Goal: Information Seeking & Learning: Learn about a topic

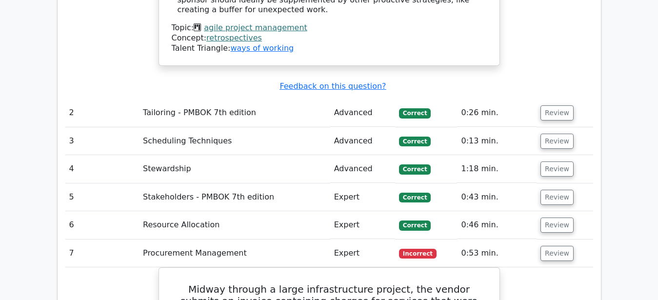
scroll to position [4782, 0]
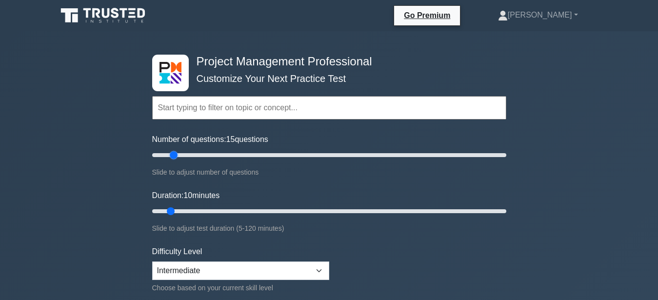
drag, startPoint x: 167, startPoint y: 157, endPoint x: 172, endPoint y: 155, distance: 5.7
type input "15"
click at [172, 155] on input "Number of questions: 15 questions" at bounding box center [329, 155] width 354 height 12
drag, startPoint x: 170, startPoint y: 211, endPoint x: 203, endPoint y: 208, distance: 33.4
type input "20"
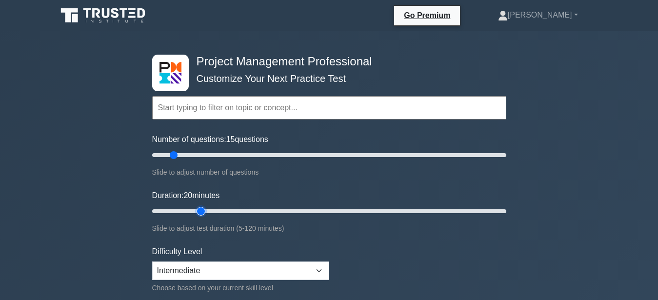
click at [203, 208] on input "Duration: 20 minutes" at bounding box center [329, 211] width 354 height 12
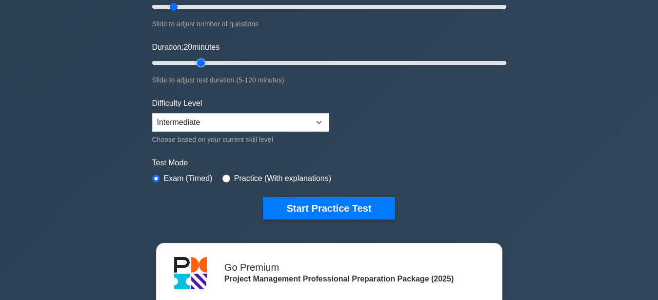
scroll to position [149, 0]
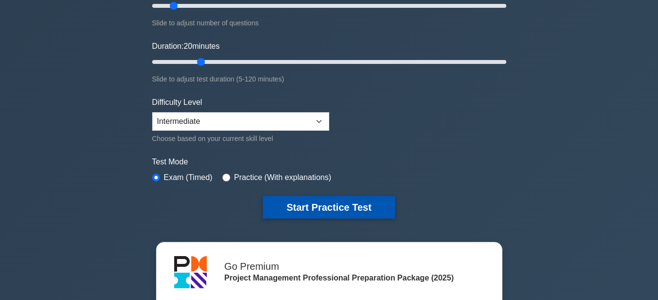
click at [332, 206] on button "Start Practice Test" at bounding box center [329, 207] width 132 height 22
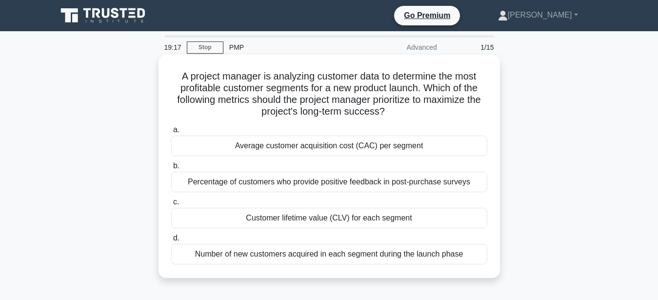
click at [311, 142] on div "Average customer acquisition cost (CAC) per segment" at bounding box center [329, 146] width 316 height 20
click at [171, 133] on input "a. Average customer acquisition cost (CAC) per segment" at bounding box center [171, 130] width 0 height 6
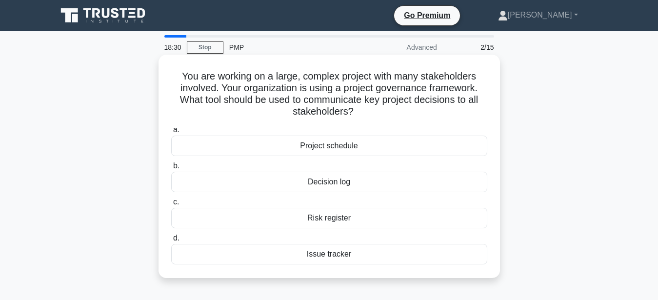
click at [281, 182] on div "Decision log" at bounding box center [329, 182] width 316 height 20
click at [171, 169] on input "b. Decision log" at bounding box center [171, 166] width 0 height 6
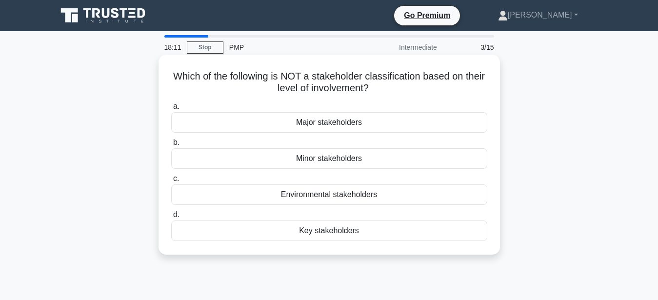
click at [324, 199] on div "Environmental stakeholders" at bounding box center [329, 194] width 316 height 20
click at [171, 182] on input "c. Environmental stakeholders" at bounding box center [171, 179] width 0 height 6
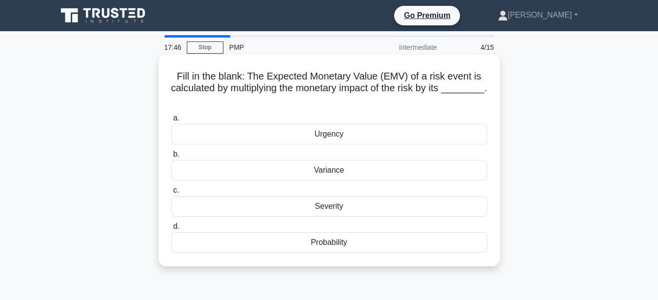
click at [356, 246] on div "Probability" at bounding box center [329, 242] width 316 height 20
click at [171, 230] on input "d. Probability" at bounding box center [171, 226] width 0 height 6
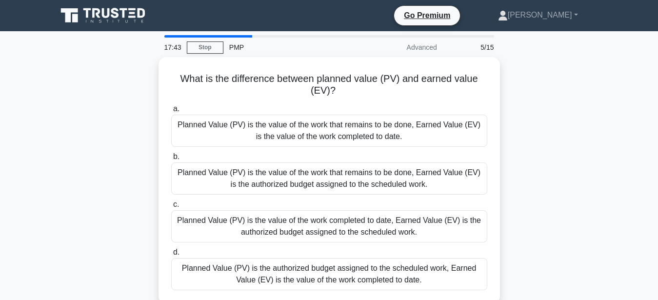
scroll to position [50, 0]
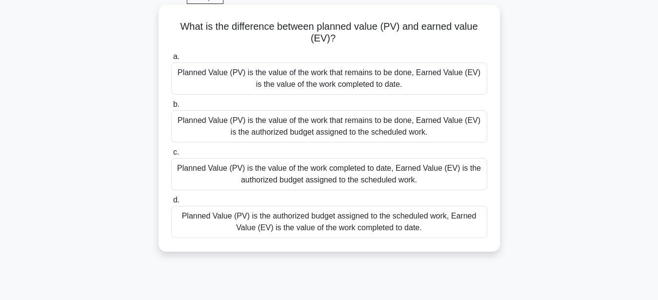
click at [362, 81] on div "Planned Value (PV) is the value of the work that remains to be done, Earned Val…" at bounding box center [329, 78] width 316 height 32
click at [171, 60] on input "a. Planned Value (PV) is the value of the work that remains to be done, Earned …" at bounding box center [171, 57] width 0 height 6
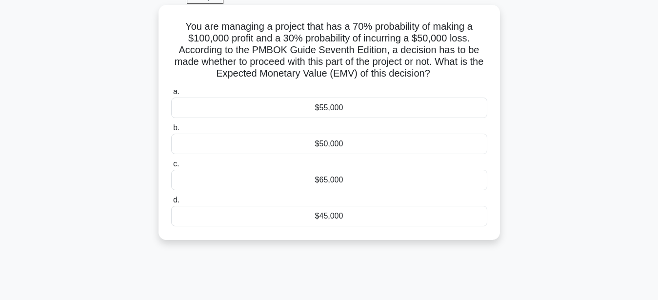
click at [352, 152] on div "$50,000" at bounding box center [329, 144] width 316 height 20
click at [350, 147] on div "$50,000" at bounding box center [329, 144] width 316 height 20
click at [171, 131] on input "b. $50,000" at bounding box center [171, 128] width 0 height 6
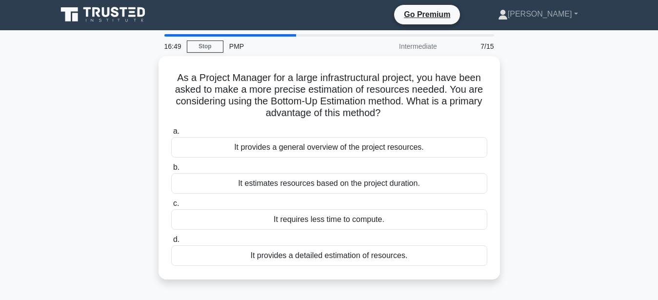
scroll to position [0, 0]
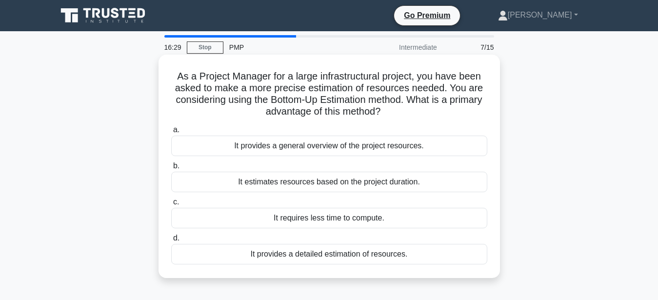
click at [336, 257] on div "It provides a detailed estimation of resources." at bounding box center [329, 254] width 316 height 20
click at [171, 242] on input "d. It provides a detailed estimation of resources." at bounding box center [171, 238] width 0 height 6
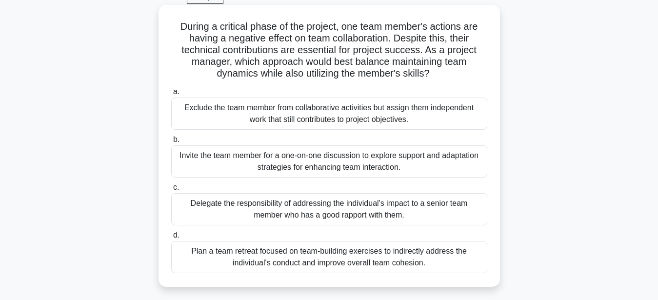
scroll to position [100, 0]
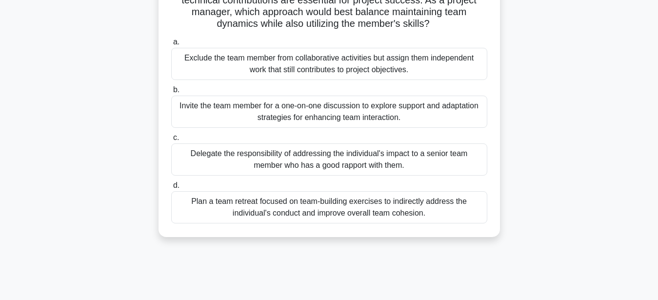
click at [396, 114] on div "Invite the team member for a one-on-one discussion to explore support and adapt…" at bounding box center [329, 112] width 316 height 32
click at [171, 93] on input "b. Invite the team member for a one-on-one discussion to explore support and ad…" at bounding box center [171, 90] width 0 height 6
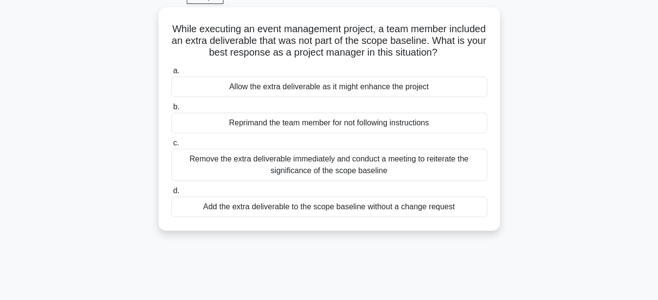
scroll to position [0, 0]
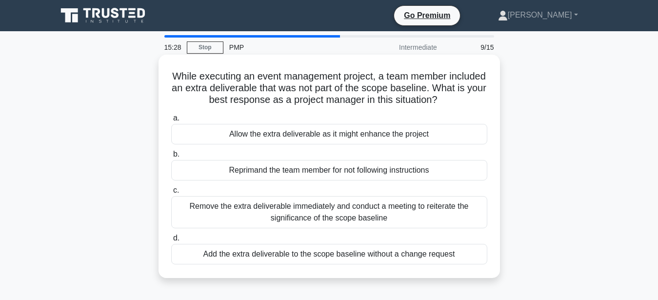
click at [348, 218] on div "Remove the extra deliverable immediately and conduct a meeting to reiterate the…" at bounding box center [329, 212] width 316 height 32
click at [171, 194] on input "c. Remove the extra deliverable immediately and conduct a meeting to reiterate …" at bounding box center [171, 190] width 0 height 6
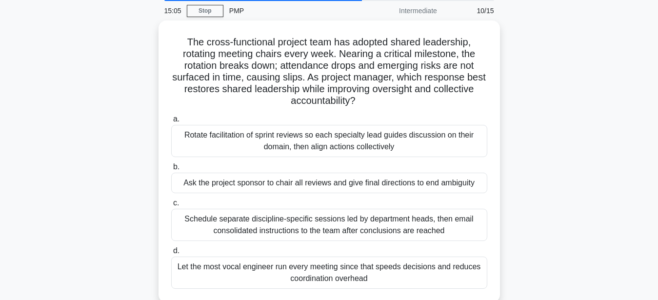
scroll to position [50, 0]
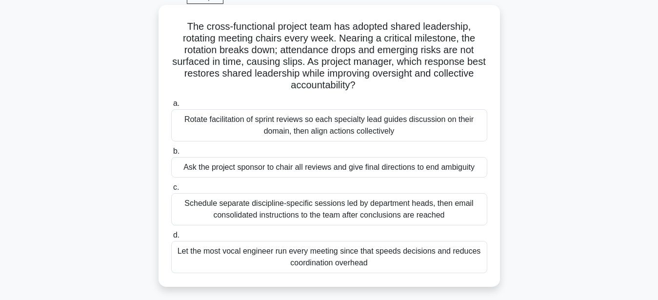
click at [390, 127] on div "Rotate facilitation of sprint reviews so each specialty lead guides discussion …" at bounding box center [329, 125] width 316 height 32
click at [171, 107] on input "a. Rotate facilitation of sprint reviews so each specialty lead guides discussi…" at bounding box center [171, 104] width 0 height 6
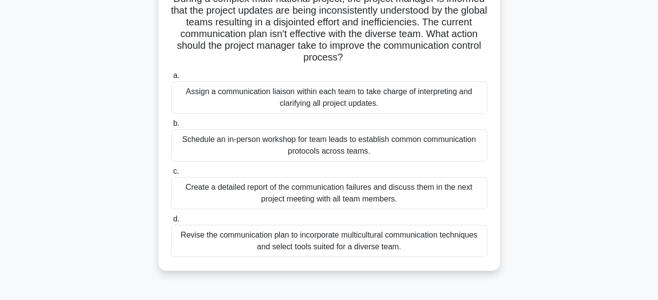
scroll to position [100, 0]
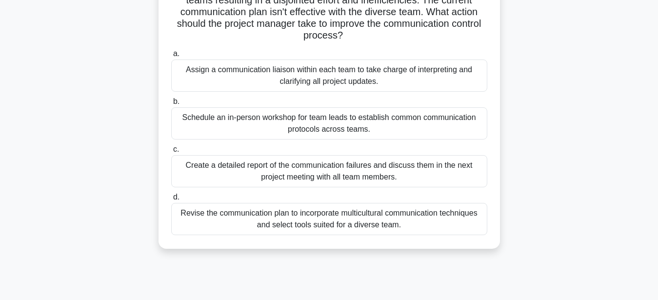
click at [343, 222] on div "Revise the communication plan to incorporate multicultural communication techni…" at bounding box center [329, 219] width 316 height 32
click at [171, 201] on input "d. Revise the communication plan to incorporate multicultural communication tec…" at bounding box center [171, 197] width 0 height 6
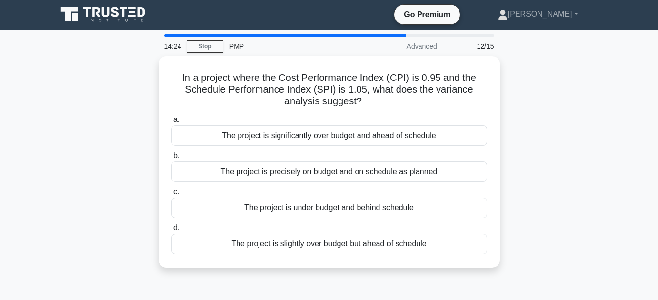
scroll to position [0, 0]
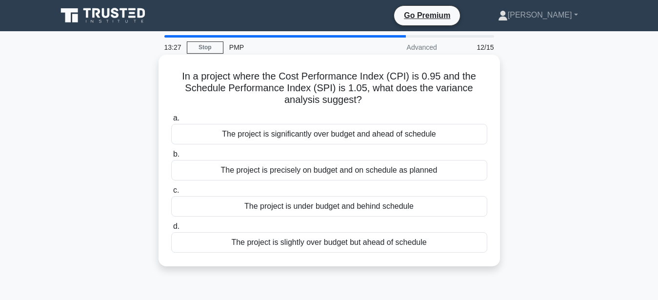
click at [336, 241] on div "The project is slightly over budget but ahead of schedule" at bounding box center [329, 242] width 316 height 20
click at [171, 230] on input "d. The project is slightly over budget but ahead of schedule" at bounding box center [171, 226] width 0 height 6
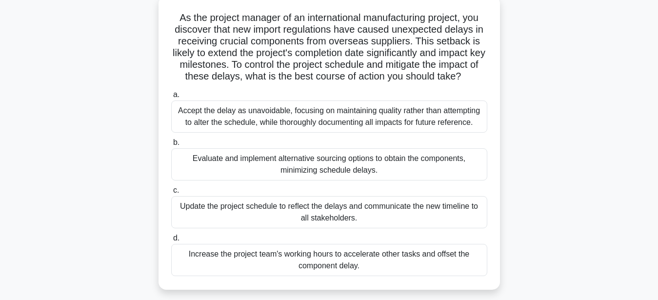
scroll to position [50, 0]
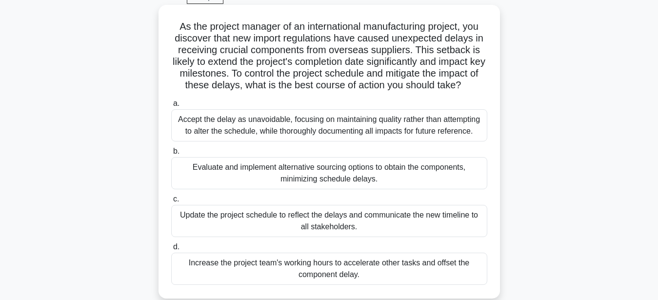
click at [343, 227] on div "Update the project schedule to reflect the delays and communicate the new timel…" at bounding box center [329, 221] width 316 height 32
click at [171, 202] on input "c. Update the project schedule to reflect the delays and communicate the new ti…" at bounding box center [171, 199] width 0 height 6
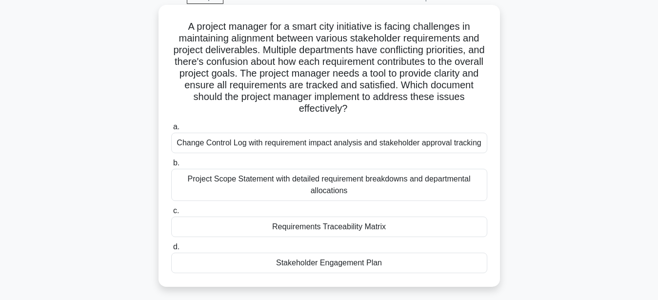
click at [397, 230] on div "Requirements Traceability Matrix" at bounding box center [329, 227] width 316 height 20
click at [171, 214] on input "c. Requirements Traceability Matrix" at bounding box center [171, 211] width 0 height 6
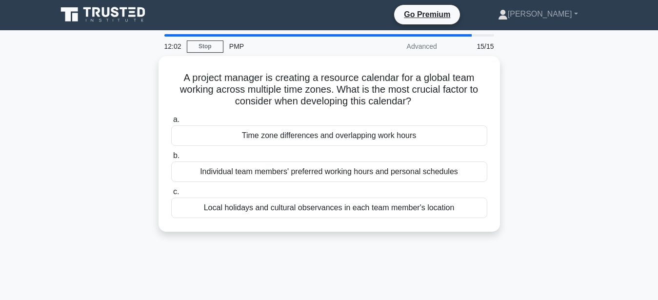
scroll to position [0, 0]
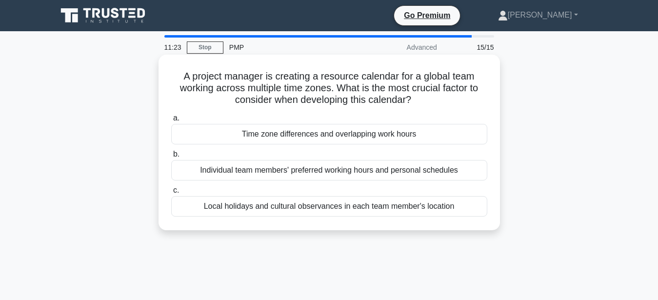
click at [349, 209] on div "Local holidays and cultural observances in each team member's location" at bounding box center [329, 206] width 316 height 20
click at [171, 194] on input "c. Local holidays and cultural observances in each team member's location" at bounding box center [171, 190] width 0 height 6
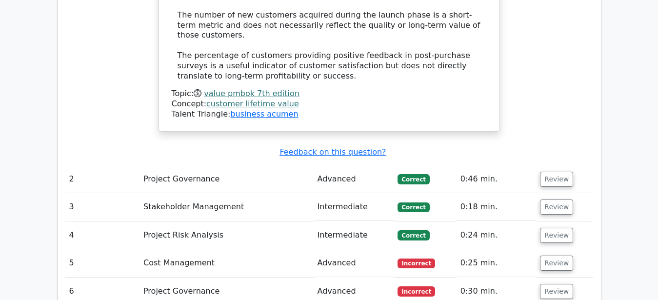
scroll to position [1443, 0]
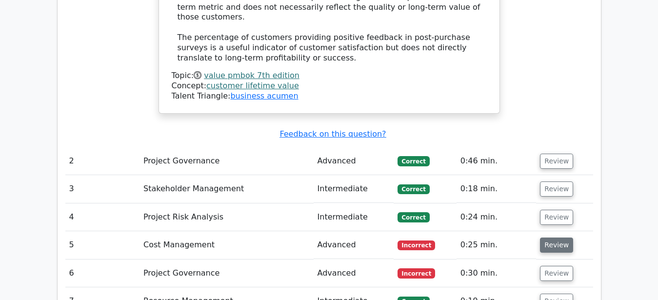
click at [552, 238] on button "Review" at bounding box center [556, 245] width 33 height 15
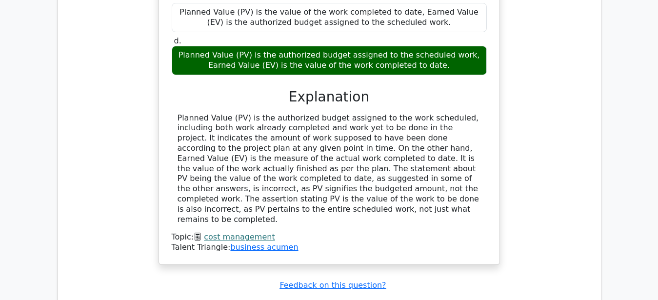
scroll to position [1891, 0]
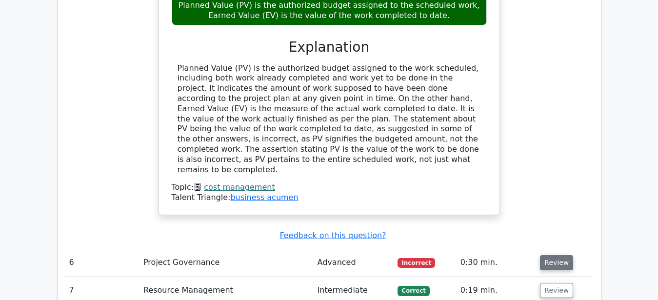
click at [556, 255] on button "Review" at bounding box center [556, 262] width 33 height 15
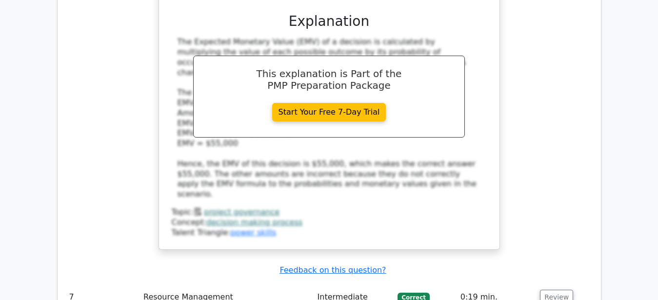
scroll to position [2538, 0]
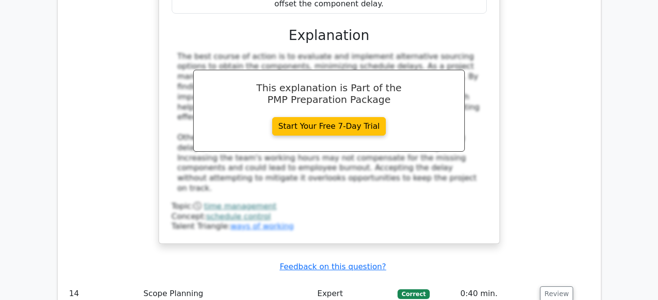
scroll to position [3185, 0]
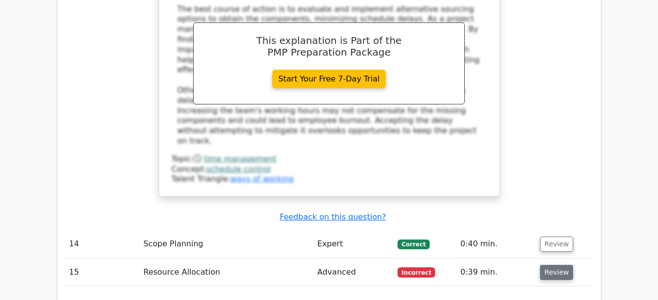
click at [555, 265] on button "Review" at bounding box center [556, 272] width 33 height 15
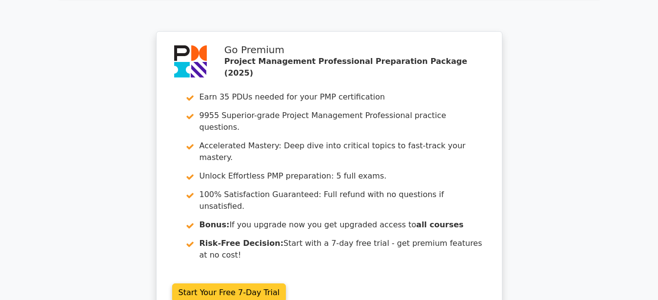
scroll to position [3882, 0]
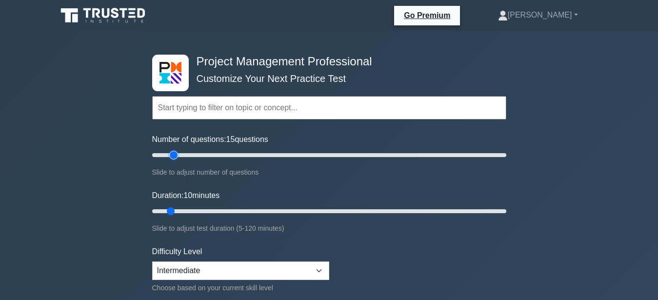
drag, startPoint x: 162, startPoint y: 158, endPoint x: 175, endPoint y: 152, distance: 14.4
type input "15"
click at [175, 152] on input "Number of questions: 15 questions" at bounding box center [329, 155] width 354 height 12
drag, startPoint x: 173, startPoint y: 207, endPoint x: 182, endPoint y: 213, distance: 11.0
type input "15"
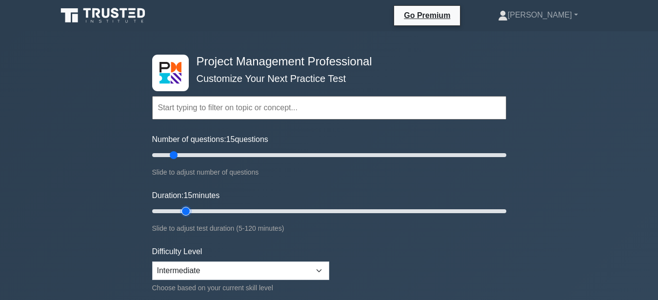
click at [182, 213] on input "Duration: 15 minutes" at bounding box center [329, 211] width 354 height 12
click at [302, 105] on input "text" at bounding box center [329, 107] width 354 height 23
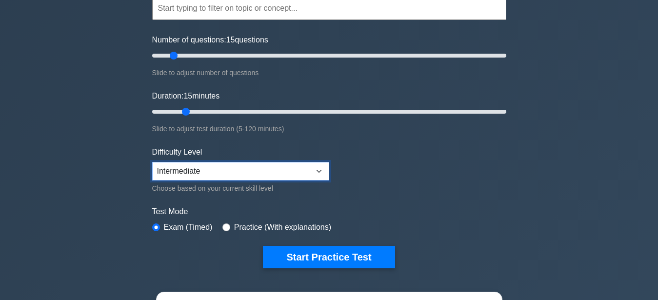
click at [152, 162] on select "Beginner Intermediate Expert" at bounding box center [240, 171] width 177 height 19
click at [307, 165] on select "Beginner Intermediate Expert" at bounding box center [240, 171] width 177 height 19
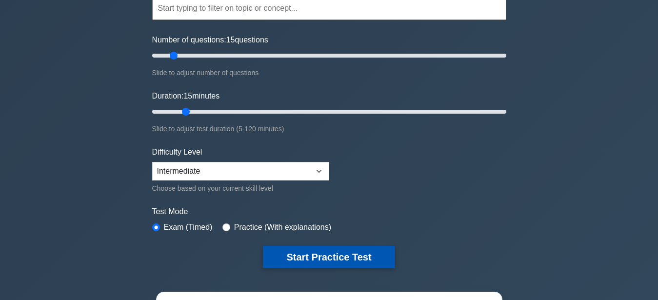
click at [310, 257] on button "Start Practice Test" at bounding box center [329, 257] width 132 height 22
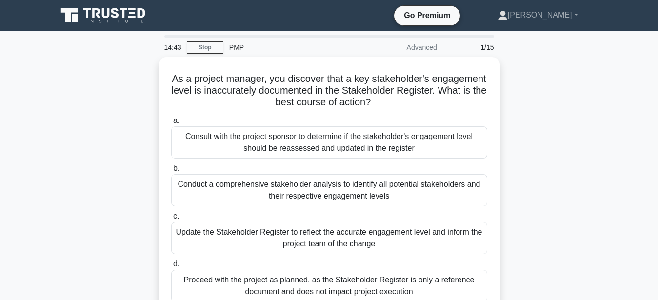
scroll to position [50, 0]
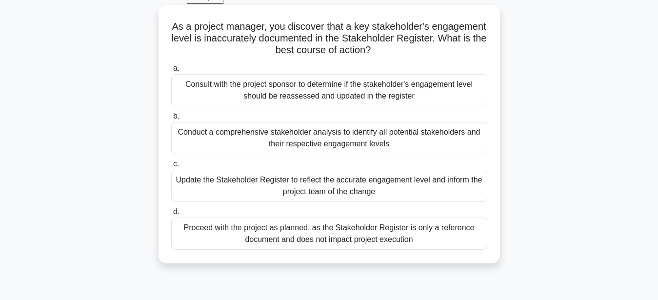
click at [358, 186] on div "Update the Stakeholder Register to reflect the accurate engagement level and in…" at bounding box center [329, 186] width 316 height 32
click at [171, 167] on input "c. Update the Stakeholder Register to reflect the accurate engagement level and…" at bounding box center [171, 164] width 0 height 6
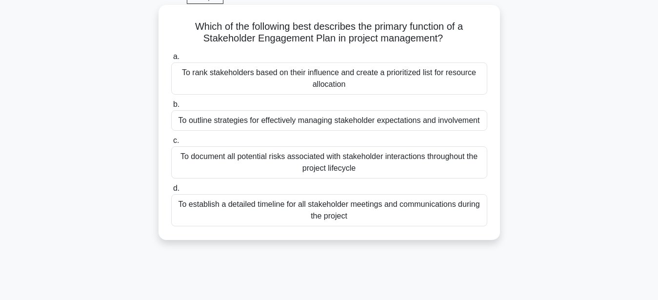
click at [362, 121] on div "To outline strategies for effectively managing stakeholder expectations and inv…" at bounding box center [329, 120] width 316 height 20
click at [171, 108] on input "b. To outline strategies for effectively managing stakeholder expectations and …" at bounding box center [171, 104] width 0 height 6
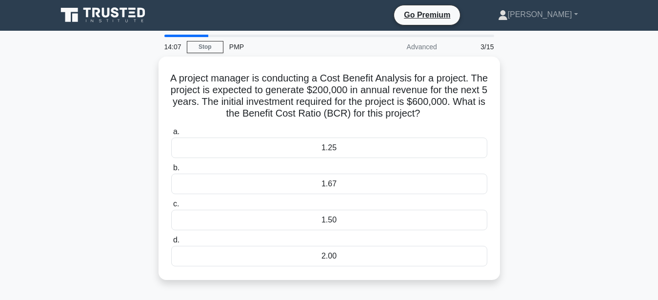
scroll to position [0, 0]
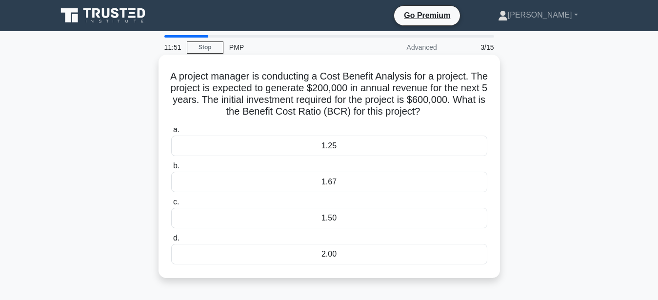
click at [342, 181] on div "1.67" at bounding box center [329, 182] width 316 height 20
click at [171, 169] on input "b. 1.67" at bounding box center [171, 166] width 0 height 6
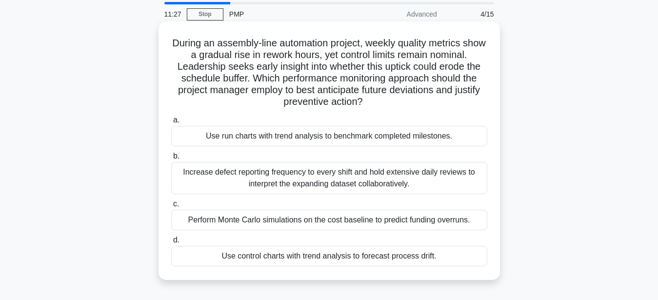
scroll to position [50, 0]
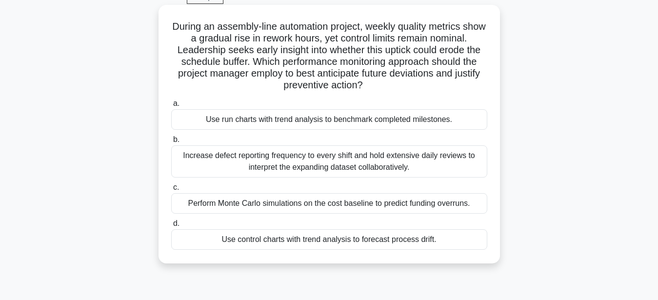
click at [321, 243] on div "Use control charts with trend analysis to forecast process drift." at bounding box center [329, 239] width 316 height 20
click at [171, 227] on input "d. Use control charts with trend analysis to forecast process drift." at bounding box center [171, 224] width 0 height 6
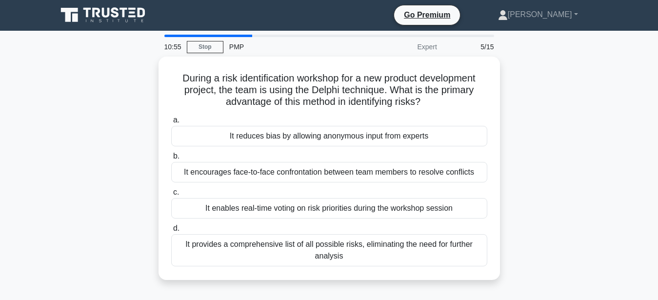
scroll to position [0, 0]
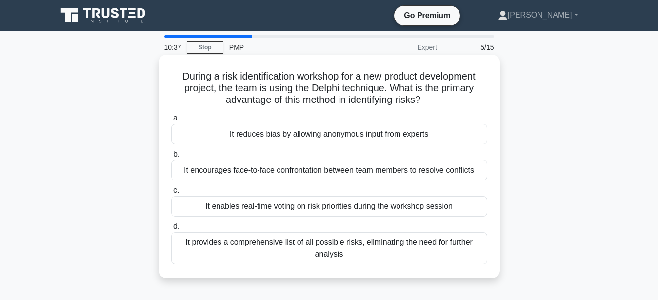
click at [318, 131] on div "It reduces bias by allowing anonymous input from experts" at bounding box center [329, 134] width 316 height 20
click at [171, 121] on input "a. It reduces bias by allowing anonymous input from experts" at bounding box center [171, 118] width 0 height 6
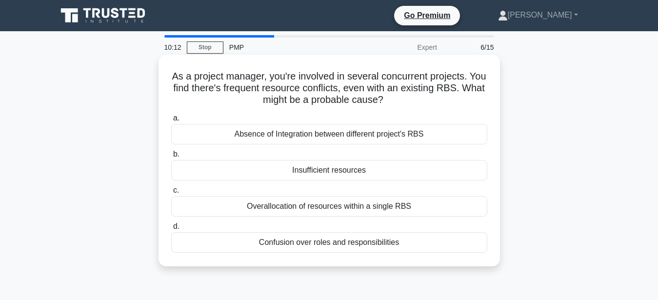
click at [349, 138] on div "Absence of Integration between different project's RBS" at bounding box center [329, 134] width 316 height 20
click at [171, 121] on input "a. Absence of Integration between different project's RBS" at bounding box center [171, 118] width 0 height 6
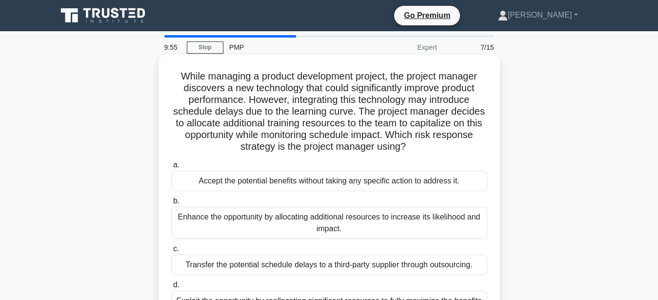
scroll to position [50, 0]
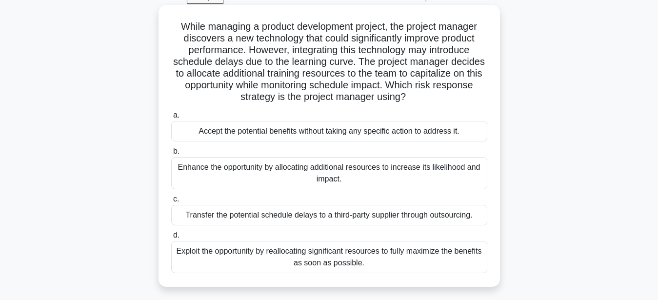
click at [280, 257] on div "Exploit the opportunity by reallocating significant resources to fully maximize…" at bounding box center [329, 257] width 316 height 32
click at [171, 239] on input "d. Exploit the opportunity by reallocating significant resources to fully maxim…" at bounding box center [171, 235] width 0 height 6
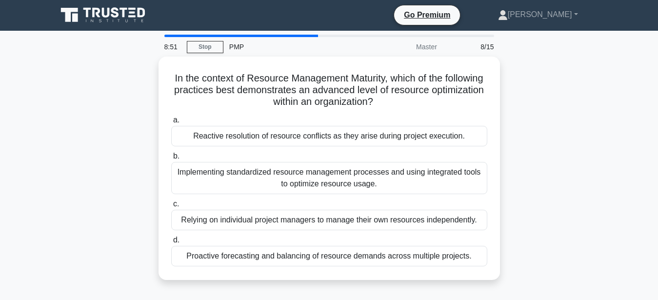
scroll to position [0, 0]
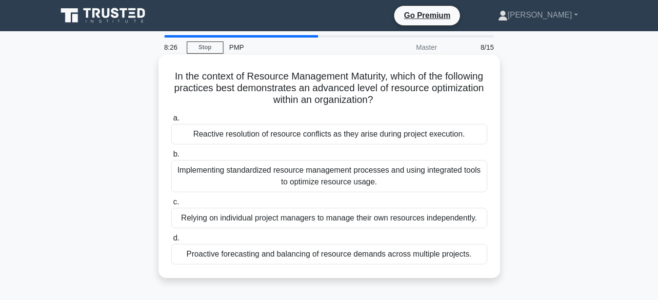
click at [280, 258] on div "Proactive forecasting and balancing of resource demands across multiple project…" at bounding box center [329, 254] width 316 height 20
click at [171, 242] on input "d. Proactive forecasting and balancing of resource demands across multiple proj…" at bounding box center [171, 238] width 0 height 6
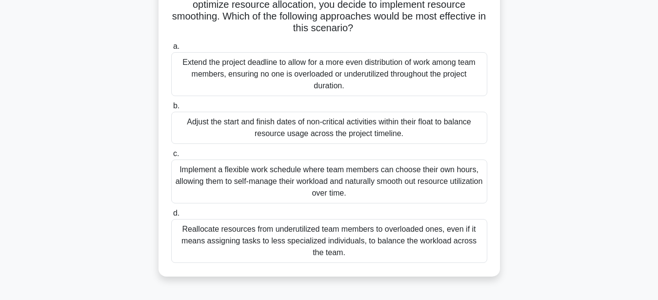
scroll to position [149, 0]
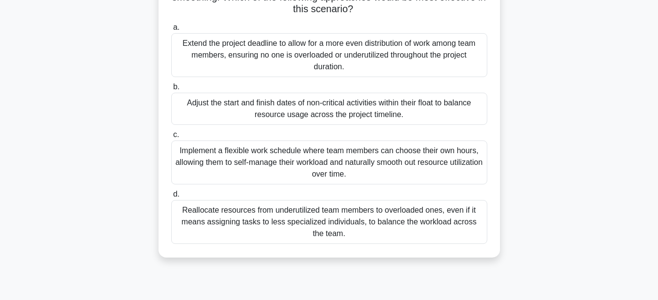
click at [374, 230] on div "Reallocate resources from underutilized team members to overloaded ones, even i…" at bounding box center [329, 222] width 316 height 44
click at [171, 198] on input "d. Reallocate resources from underutilized team members to overloaded ones, eve…" at bounding box center [171, 194] width 0 height 6
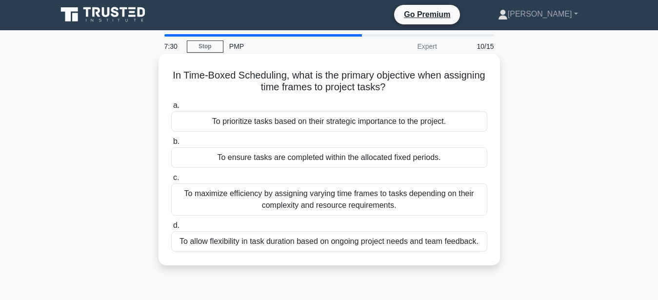
scroll to position [0, 0]
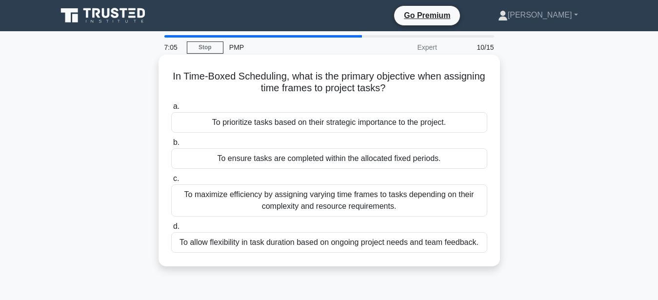
click at [393, 162] on div "To ensure tasks are completed within the allocated fixed periods." at bounding box center [329, 158] width 316 height 20
click at [171, 146] on input "b. To ensure tasks are completed within the allocated fixed periods." at bounding box center [171, 143] width 0 height 6
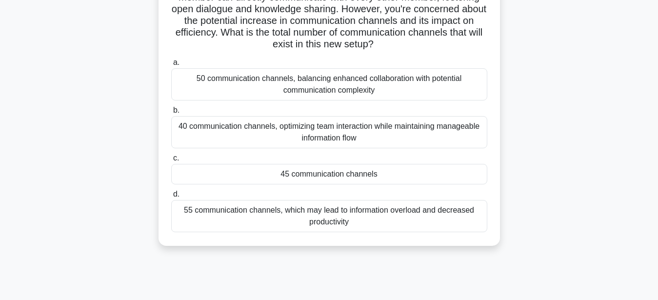
scroll to position [100, 0]
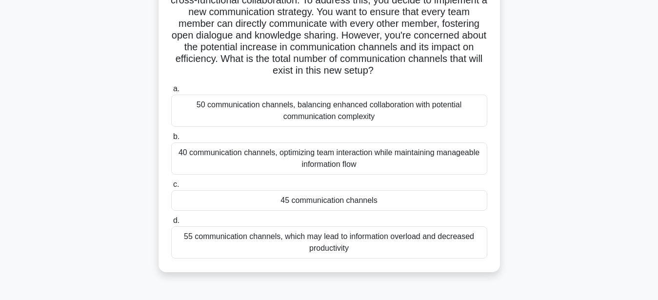
click at [326, 205] on div "45 communication channels" at bounding box center [329, 200] width 316 height 20
click at [171, 188] on input "c. 45 communication channels" at bounding box center [171, 185] width 0 height 6
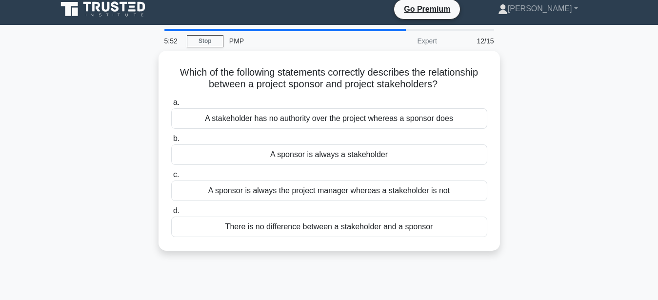
scroll to position [0, 0]
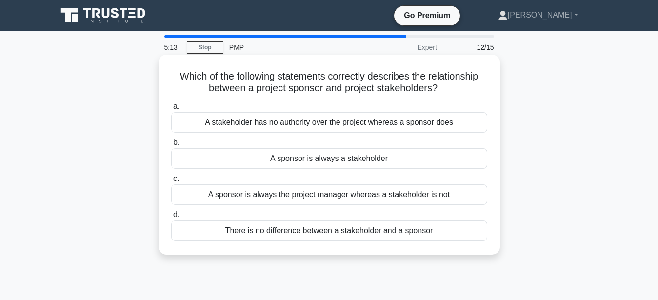
click at [328, 161] on div "A sponsor is always a stakeholder" at bounding box center [329, 158] width 316 height 20
click at [171, 146] on input "b. A sponsor is always a stakeholder" at bounding box center [171, 143] width 0 height 6
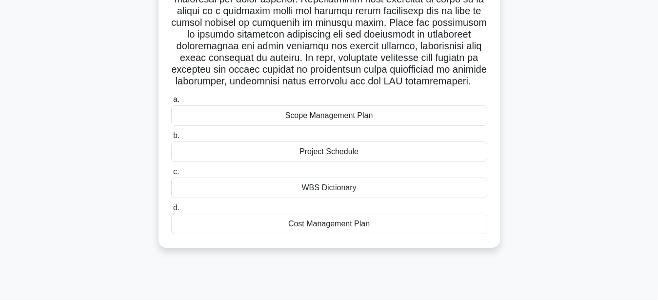
scroll to position [199, 0]
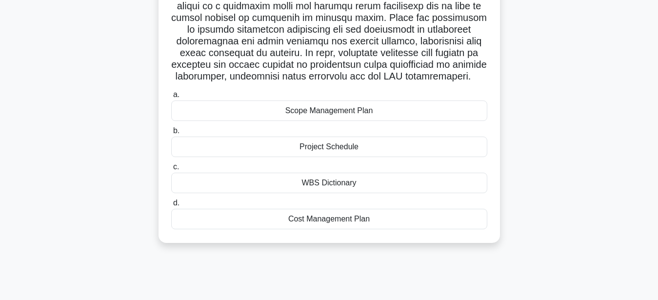
click at [322, 184] on div "WBS Dictionary" at bounding box center [329, 183] width 316 height 20
click at [171, 170] on input "c. WBS Dictionary" at bounding box center [171, 167] width 0 height 6
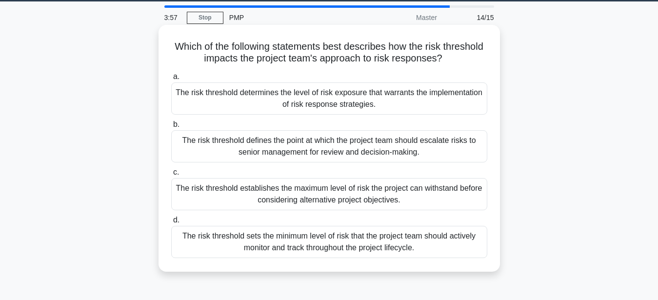
scroll to position [50, 0]
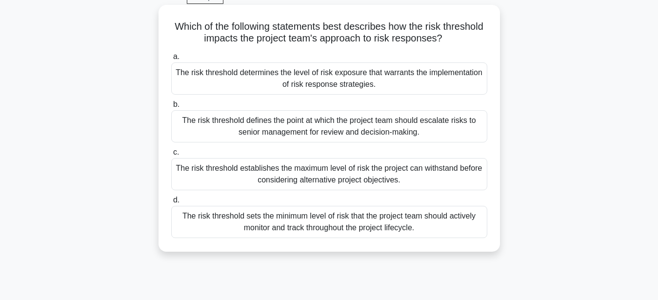
click at [443, 80] on div "The risk threshold determines the level of risk exposure that warrants the impl…" at bounding box center [329, 78] width 316 height 32
click at [171, 60] on input "a. The risk threshold determines the level of risk exposure that warrants the i…" at bounding box center [171, 57] width 0 height 6
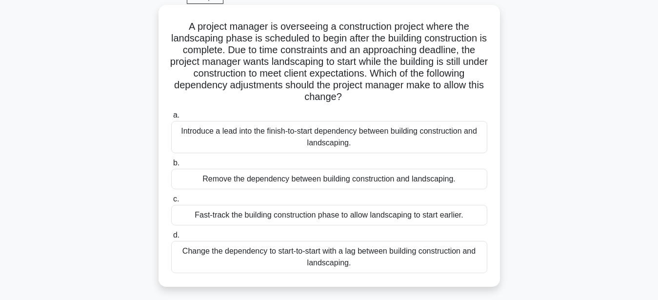
click at [331, 179] on div "Remove the dependency between building construction and landscaping." at bounding box center [329, 179] width 316 height 20
click at [171, 166] on input "b. Remove the dependency between building construction and landscaping." at bounding box center [171, 163] width 0 height 6
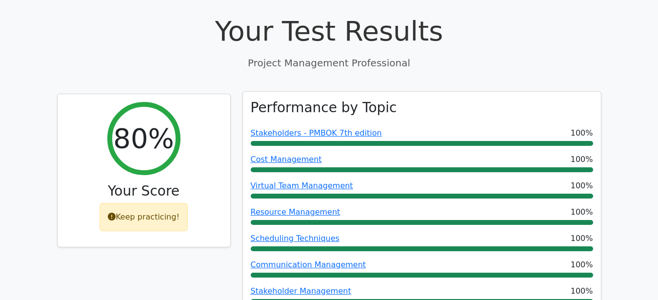
scroll to position [348, 0]
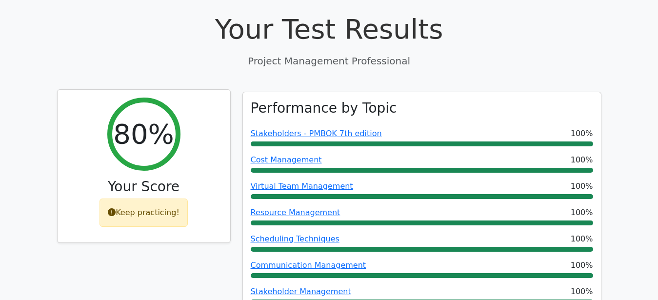
click at [135, 199] on div "Keep practicing!" at bounding box center [144, 213] width 88 height 28
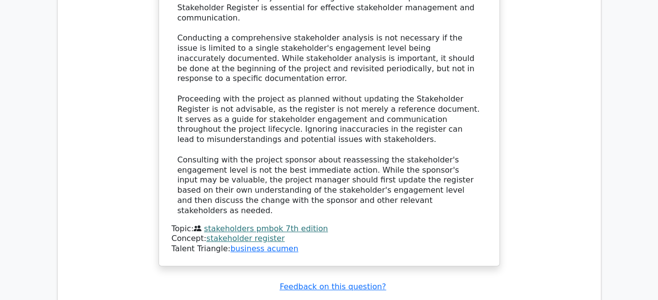
scroll to position [1593, 0]
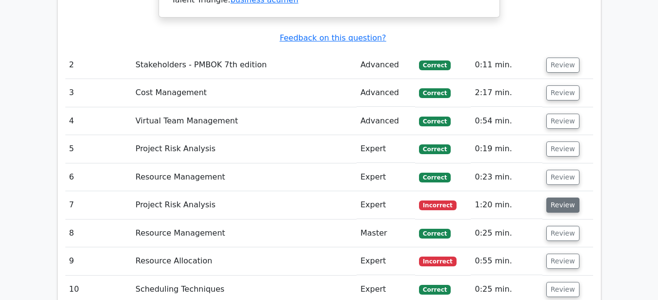
click at [550, 198] on button "Review" at bounding box center [562, 205] width 33 height 15
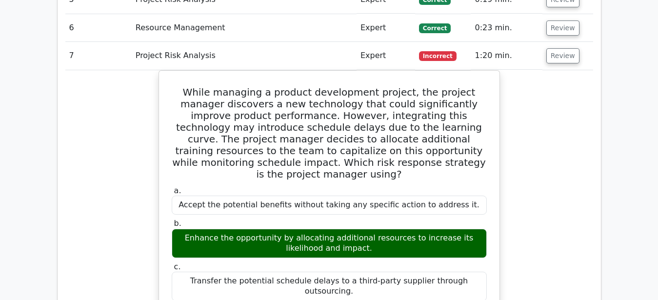
scroll to position [1692, 0]
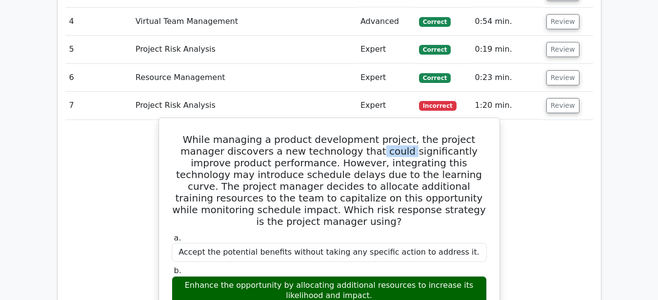
drag, startPoint x: 328, startPoint y: 69, endPoint x: 350, endPoint y: 71, distance: 21.6
click at [350, 134] on h5 "While managing a product development project, the project manager discovers a n…" at bounding box center [329, 181] width 317 height 94
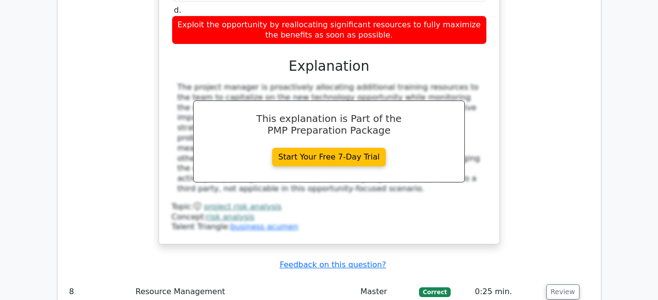
scroll to position [2090, 0]
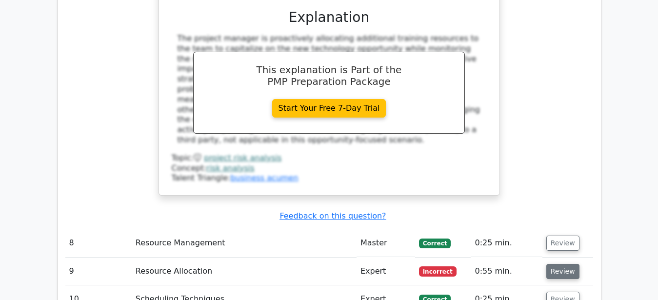
click at [556, 264] on button "Review" at bounding box center [562, 271] width 33 height 15
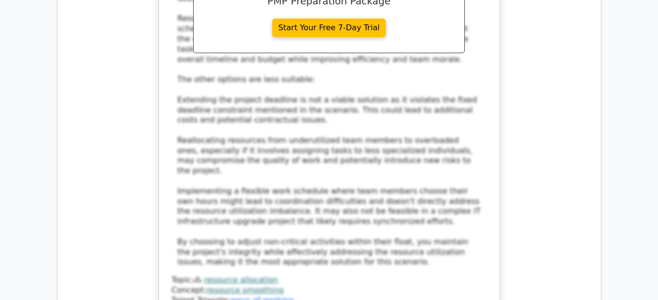
scroll to position [2936, 0]
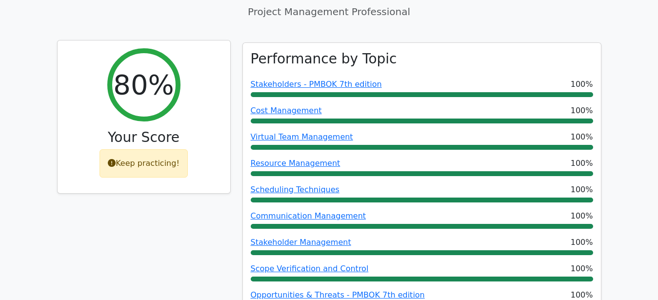
scroll to position [325, 0]
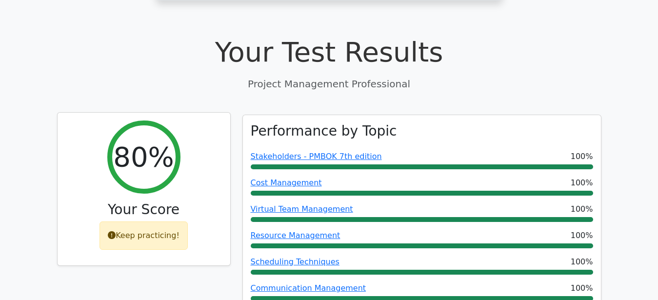
click at [156, 222] on div "Keep practicing!" at bounding box center [144, 236] width 88 height 28
click at [143, 141] on h2 "80%" at bounding box center [143, 157] width 61 height 33
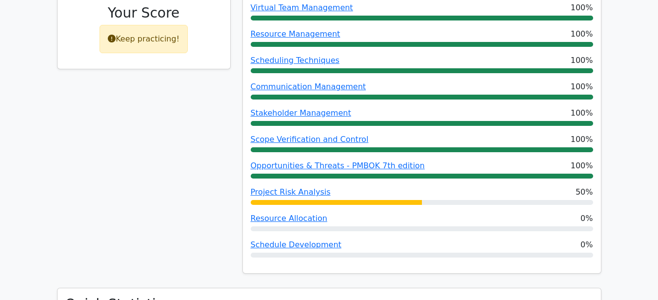
scroll to position [773, 0]
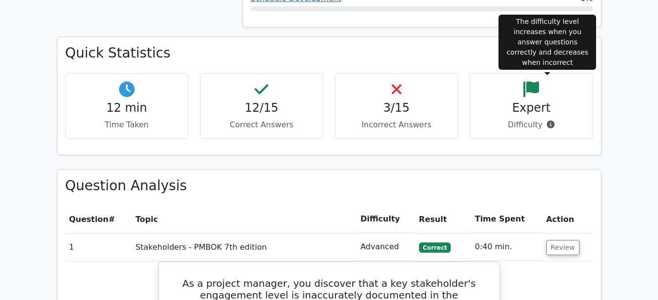
click at [549, 121] on icon at bounding box center [551, 125] width 8 height 8
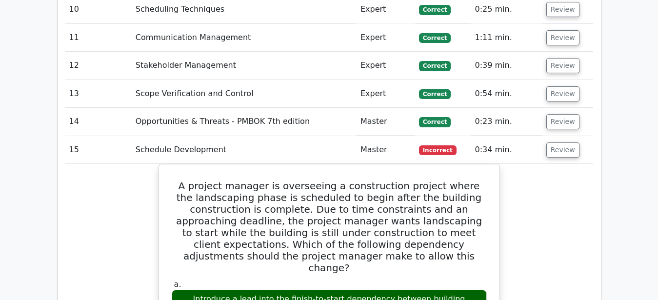
scroll to position [3840, 0]
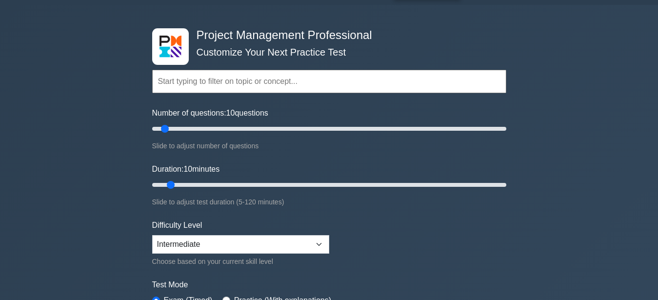
scroll to position [50, 0]
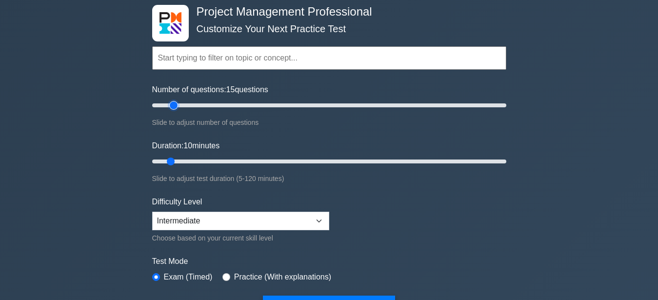
type input "15"
click at [170, 105] on input "Number of questions: 15 questions" at bounding box center [329, 106] width 354 height 12
drag, startPoint x: 175, startPoint y: 162, endPoint x: 181, endPoint y: 160, distance: 6.8
click at [181, 160] on input "Duration: 15 minutes" at bounding box center [329, 162] width 354 height 12
click at [152, 212] on select "Beginner Intermediate Expert" at bounding box center [240, 221] width 177 height 19
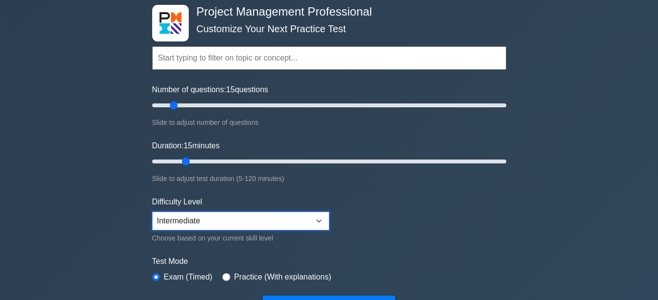
click at [180, 217] on select "Beginner Intermediate Expert" at bounding box center [240, 221] width 177 height 19
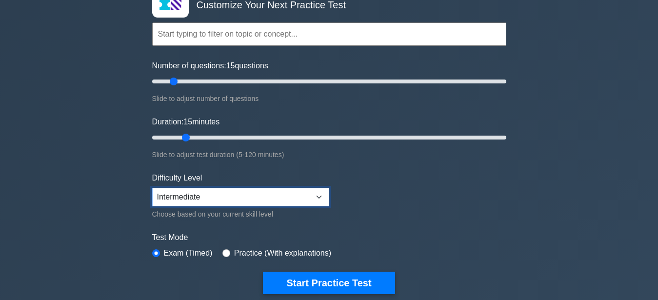
scroll to position [100, 0]
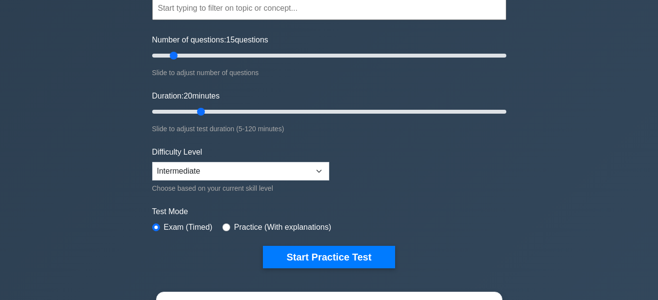
drag, startPoint x: 186, startPoint y: 111, endPoint x: 194, endPoint y: 110, distance: 7.4
click at [194, 110] on input "Duration: 20 minutes" at bounding box center [329, 112] width 354 height 12
drag, startPoint x: 200, startPoint y: 110, endPoint x: 188, endPoint y: 110, distance: 11.7
type input "15"
click at [188, 110] on input "Duration: 15 minutes" at bounding box center [329, 112] width 354 height 12
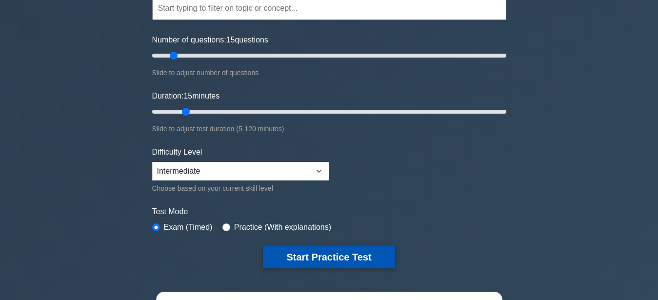
click at [283, 252] on button "Start Practice Test" at bounding box center [329, 257] width 132 height 22
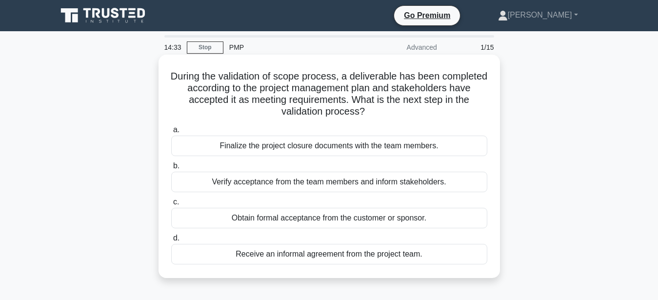
click at [396, 153] on div "Finalize the project closure documents with the team members." at bounding box center [329, 146] width 316 height 20
click at [171, 133] on input "a. Finalize the project closure documents with the team members." at bounding box center [171, 130] width 0 height 6
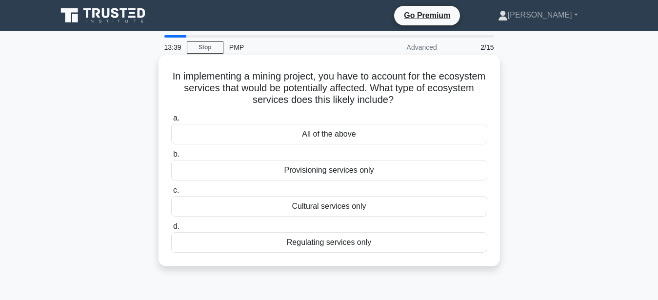
click at [374, 133] on div "All of the above" at bounding box center [329, 134] width 316 height 20
click at [171, 121] on input "a. All of the above" at bounding box center [171, 118] width 0 height 6
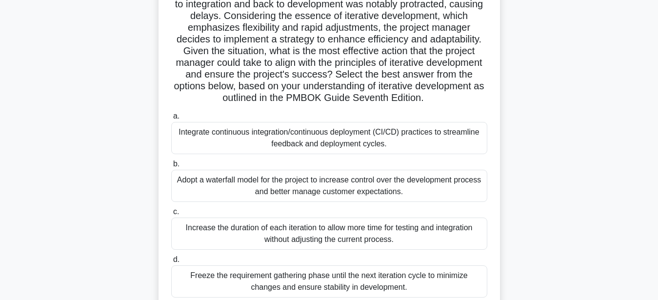
scroll to position [149, 0]
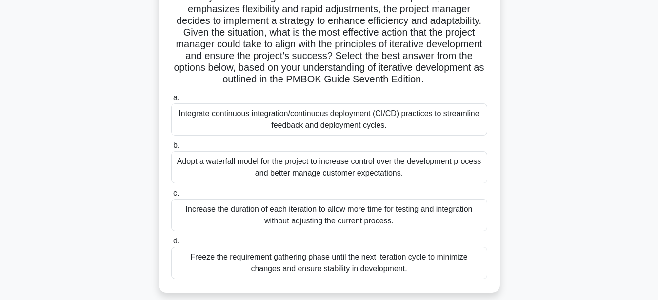
click at [374, 130] on div "Integrate continuous integration/continuous deployment (CI/CD) practices to str…" at bounding box center [329, 119] width 316 height 32
click at [171, 101] on input "a. Integrate continuous integration/continuous deployment (CI/CD) practices to …" at bounding box center [171, 98] width 0 height 6
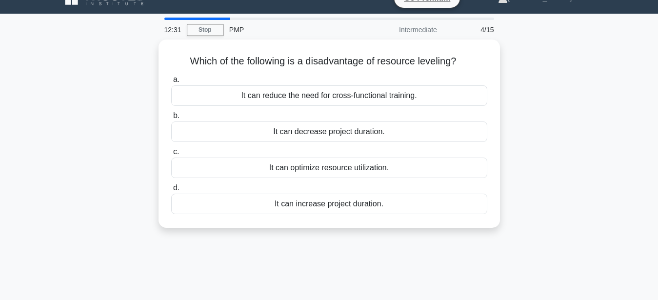
scroll to position [0, 0]
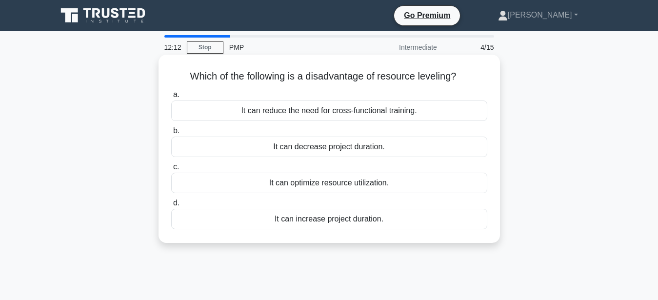
click at [303, 227] on div "It can increase project duration." at bounding box center [329, 219] width 316 height 20
click at [171, 206] on input "d. It can increase project duration." at bounding box center [171, 203] width 0 height 6
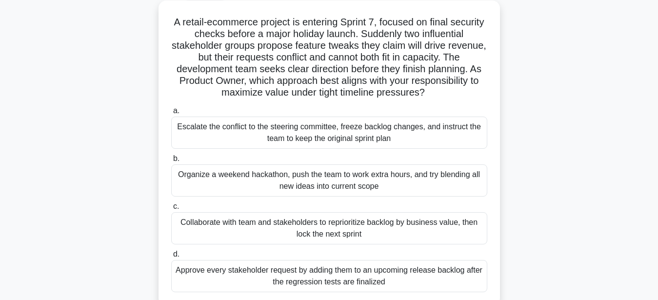
scroll to position [100, 0]
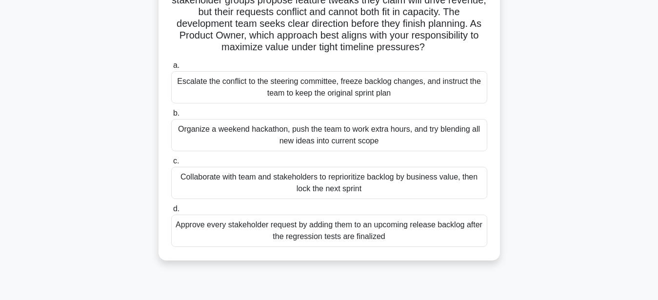
click at [351, 181] on div "Collaborate with team and stakeholders to reprioritize backlog by business valu…" at bounding box center [329, 183] width 316 height 32
click at [171, 164] on input "c. Collaborate with team and stakeholders to reprioritize backlog by business v…" at bounding box center [171, 161] width 0 height 6
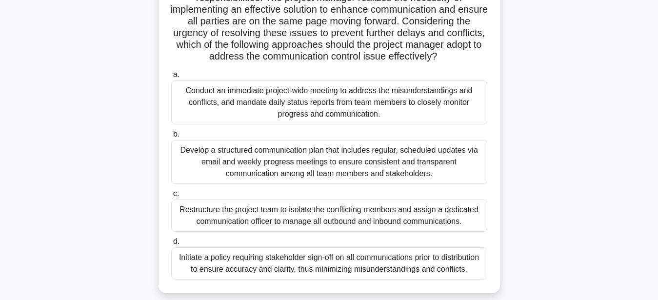
scroll to position [199, 0]
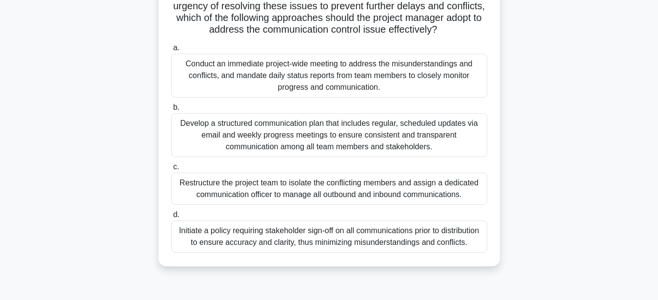
click at [435, 128] on div "Develop a structured communication plan that includes regular, scheduled update…" at bounding box center [329, 135] width 316 height 44
click at [171, 111] on input "b. Develop a structured communication plan that includes regular, scheduled upd…" at bounding box center [171, 107] width 0 height 6
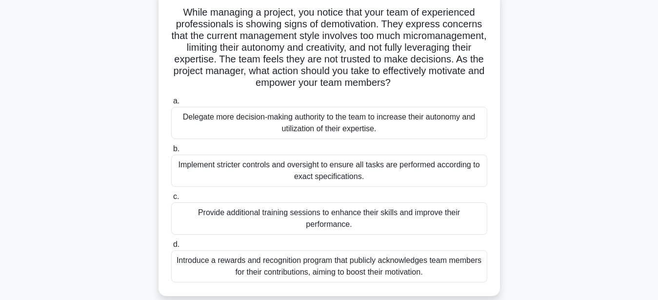
scroll to position [50, 0]
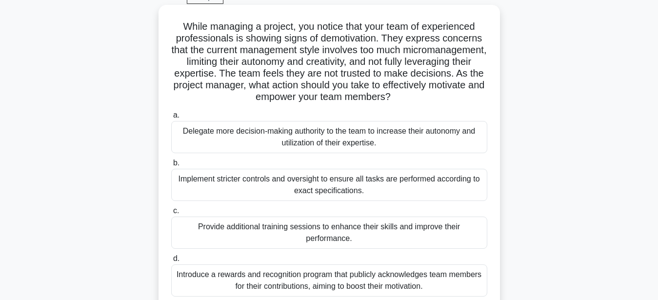
click at [283, 143] on div "Delegate more decision-making authority to the team to increase their autonomy …" at bounding box center [329, 137] width 316 height 32
click at [171, 119] on input "a. Delegate more decision-making authority to the team to increase their autono…" at bounding box center [171, 115] width 0 height 6
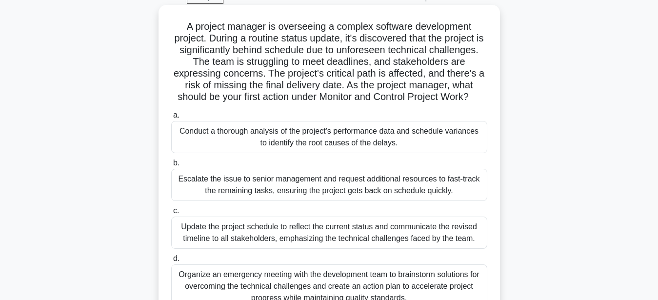
scroll to position [100, 0]
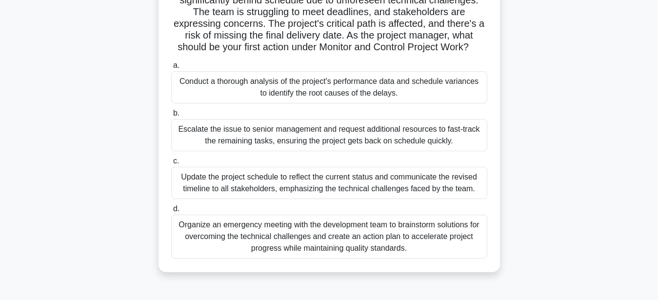
click at [362, 239] on div "Organize an emergency meeting with the development team to brainstorm solutions…" at bounding box center [329, 237] width 316 height 44
click at [171, 212] on input "d. Organize an emergency meeting with the development team to brainstorm soluti…" at bounding box center [171, 209] width 0 height 6
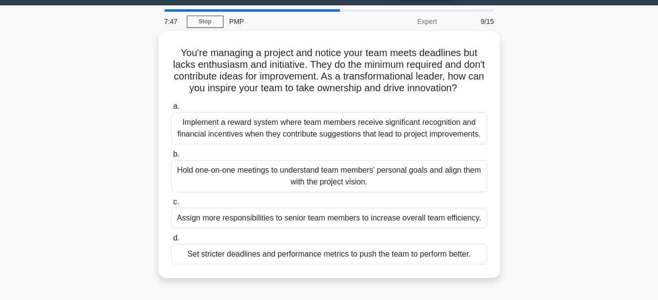
scroll to position [0, 0]
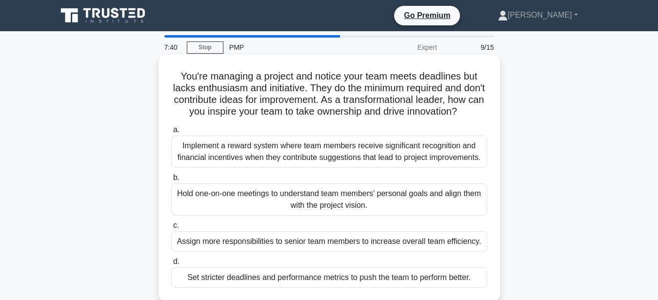
click at [344, 199] on div "Hold one-on-one meetings to understand team members' personal goals and align t…" at bounding box center [329, 199] width 316 height 32
click at [171, 181] on input "b. Hold one-on-one meetings to understand team members' personal goals and alig…" at bounding box center [171, 178] width 0 height 6
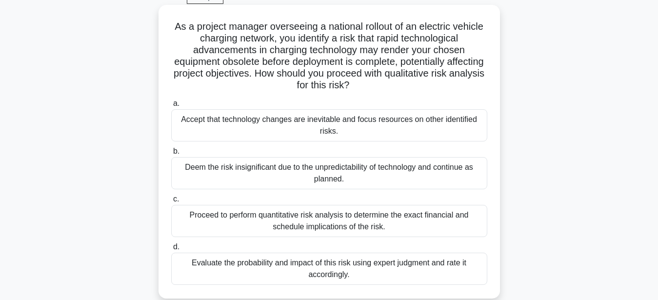
scroll to position [100, 0]
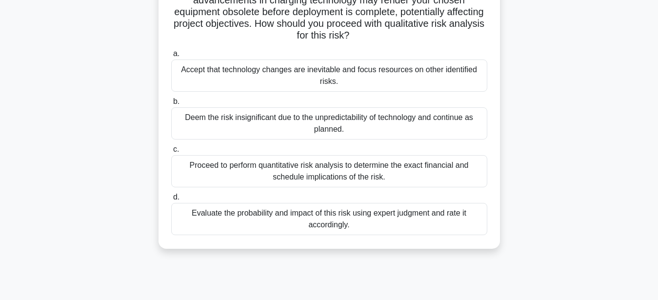
click at [361, 221] on div "Evaluate the probability and impact of this risk using expert judgment and rate…" at bounding box center [329, 219] width 316 height 32
click at [171, 201] on input "d. Evaluate the probability and impact of this risk using expert judgment and r…" at bounding box center [171, 197] width 0 height 6
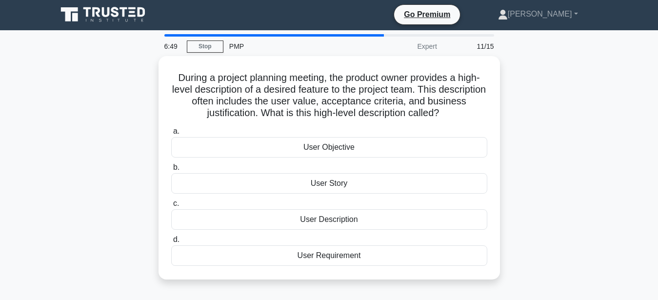
scroll to position [0, 0]
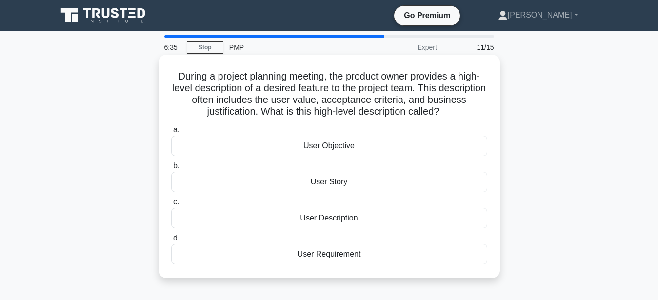
click at [349, 189] on div "User Story" at bounding box center [329, 182] width 316 height 20
click at [171, 169] on input "b. User Story" at bounding box center [171, 166] width 0 height 6
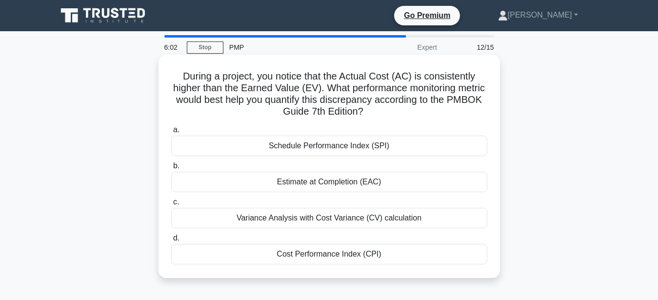
click at [377, 222] on div "Variance Analysis with Cost Variance (CV) calculation" at bounding box center [329, 218] width 316 height 20
click at [171, 205] on input "c. Variance Analysis with Cost Variance (CV) calculation" at bounding box center [171, 202] width 0 height 6
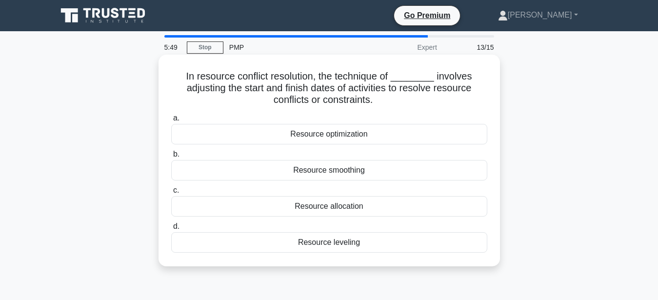
click at [403, 241] on div "Resource leveling" at bounding box center [329, 242] width 316 height 20
click at [171, 230] on input "d. Resource leveling" at bounding box center [171, 226] width 0 height 6
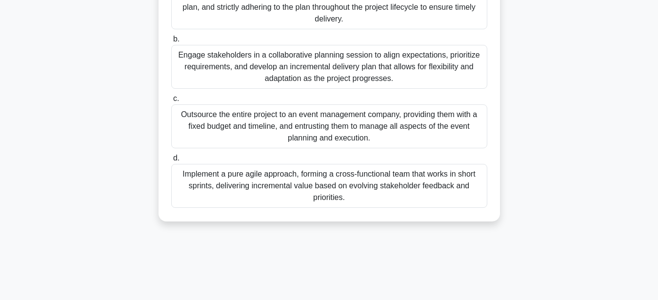
scroll to position [199, 0]
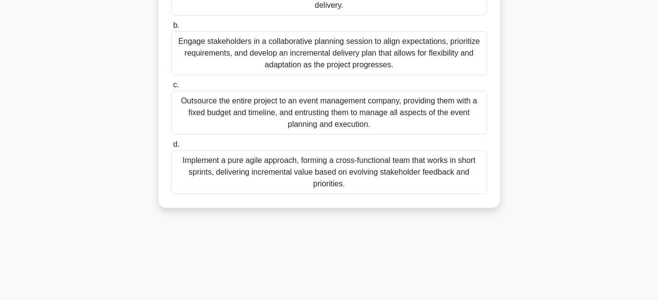
click at [310, 59] on div "Engage stakeholders in a collaborative planning session to align expectations, …" at bounding box center [329, 53] width 316 height 44
click at [171, 29] on input "b. Engage stakeholders in a collaborative planning session to align expectation…" at bounding box center [171, 25] width 0 height 6
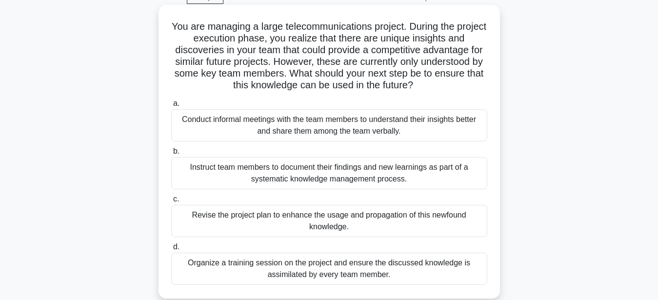
scroll to position [0, 0]
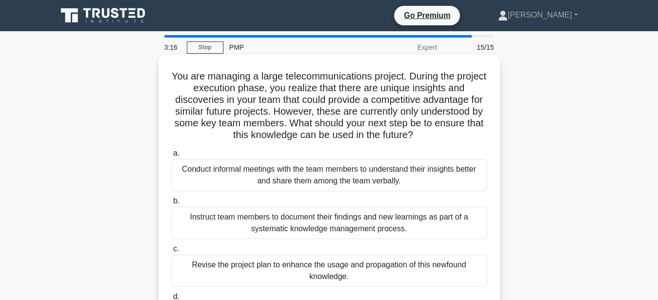
click at [339, 230] on div "Instruct team members to document their findings and new learnings as part of a…" at bounding box center [329, 223] width 316 height 32
click at [171, 204] on input "b. Instruct team members to document their findings and new learnings as part o…" at bounding box center [171, 201] width 0 height 6
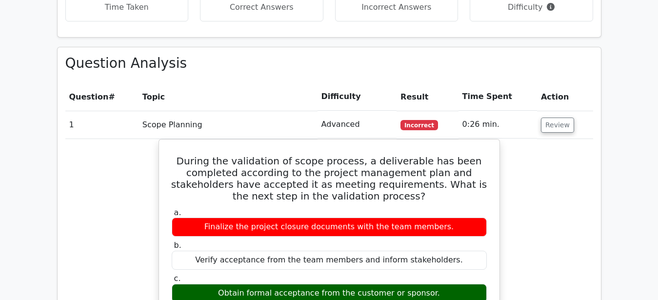
scroll to position [946, 0]
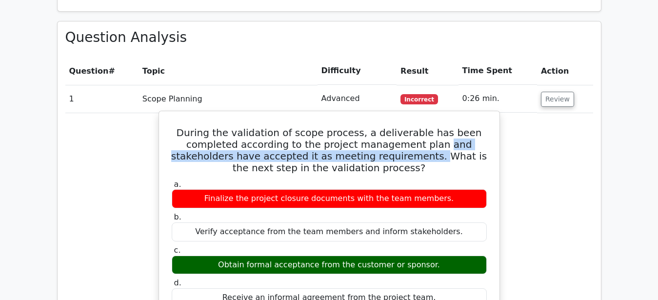
drag, startPoint x: 350, startPoint y: 111, endPoint x: 375, endPoint y: 94, distance: 29.8
click at [375, 127] on h5 "During the validation of scope process, a deliverable has been completed accord…" at bounding box center [329, 150] width 317 height 47
copy h5 "and stakeholders have accepted it as meeting requirements."
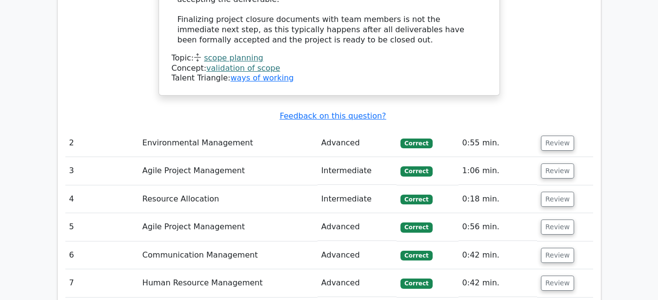
scroll to position [1443, 0]
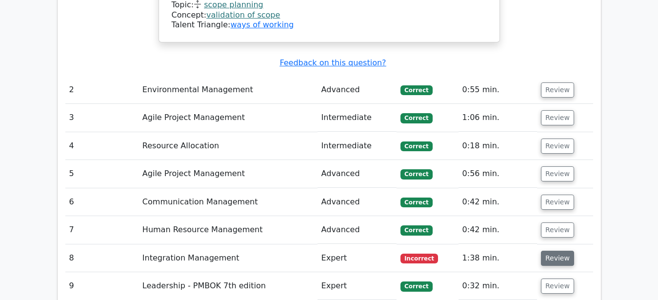
click at [564, 251] on button "Review" at bounding box center [557, 258] width 33 height 15
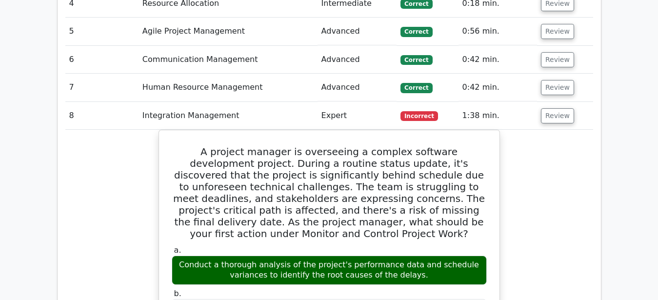
scroll to position [1642, 0]
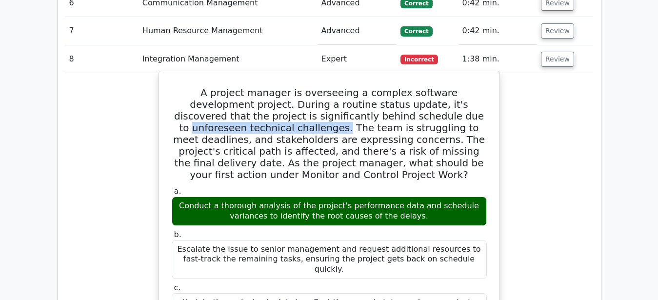
drag, startPoint x: 468, startPoint y: 46, endPoint x: 328, endPoint y: 49, distance: 140.1
click at [328, 87] on h5 "A project manager is overseeing a complex software development project. During …" at bounding box center [329, 134] width 317 height 94
copy h5 "unforeseen technical challenges."
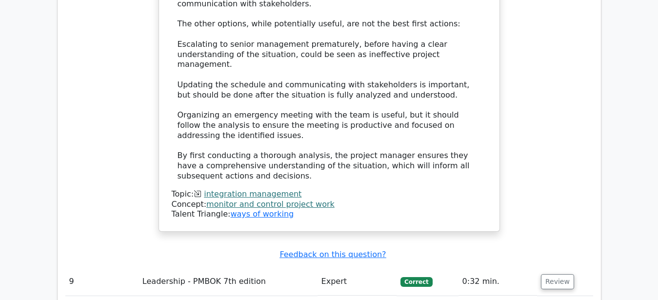
scroll to position [2339, 0]
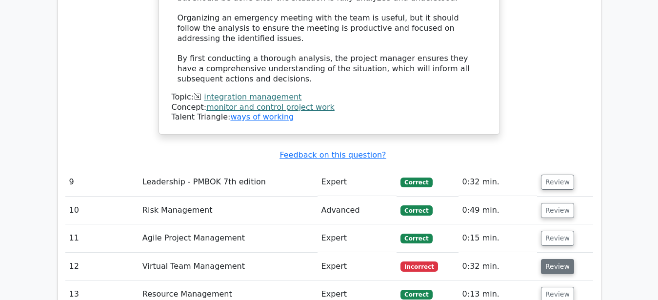
click at [563, 259] on button "Review" at bounding box center [557, 266] width 33 height 15
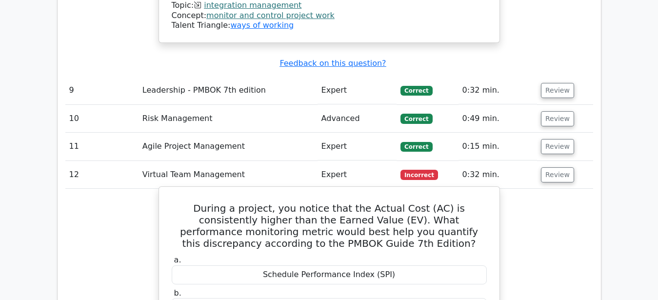
scroll to position [2389, 0]
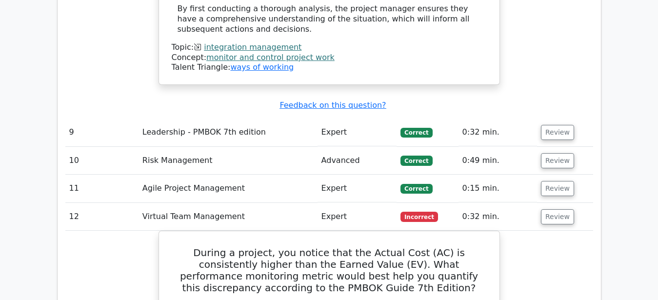
drag, startPoint x: 371, startPoint y: 162, endPoint x: 147, endPoint y: 130, distance: 226.1
copy h5 "During a project, you notice that the Actual Cost (AC) is consistently higher t…"
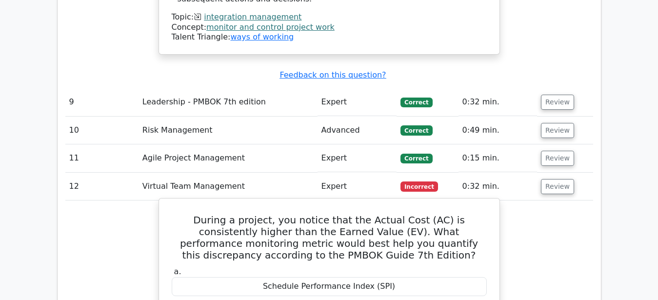
scroll to position [2439, 0]
